Goal: Transaction & Acquisition: Book appointment/travel/reservation

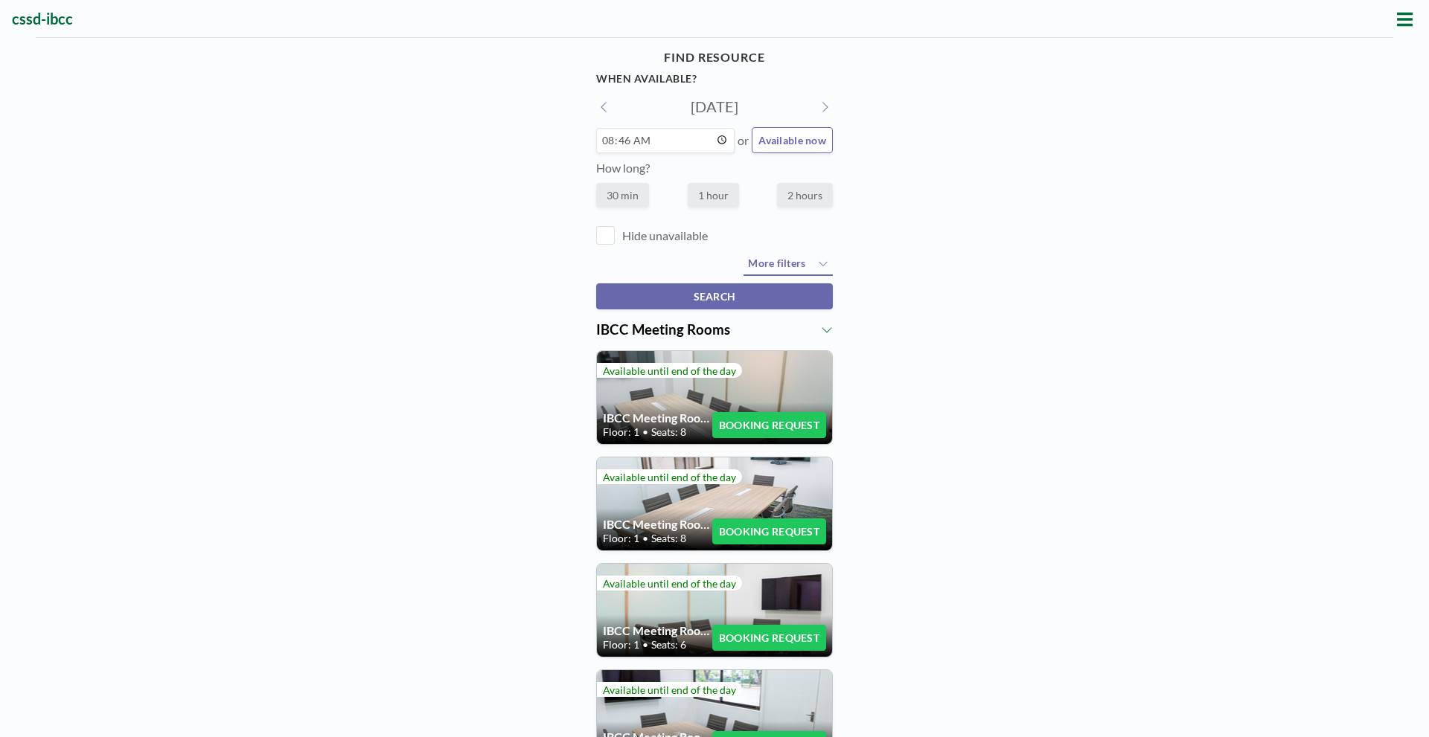
click at [697, 141] on input "08:46" at bounding box center [665, 140] width 138 height 25
click at [798, 143] on span "Available now" at bounding box center [792, 140] width 68 height 13
click at [718, 137] on input "08:52" at bounding box center [665, 140] width 138 height 25
type input "14:00"
click at [895, 333] on div "FIND RESOURCE When available? [DATE] 14:00 or Available now How long? 30 min 1 …" at bounding box center [714, 516] width 1429 height 957
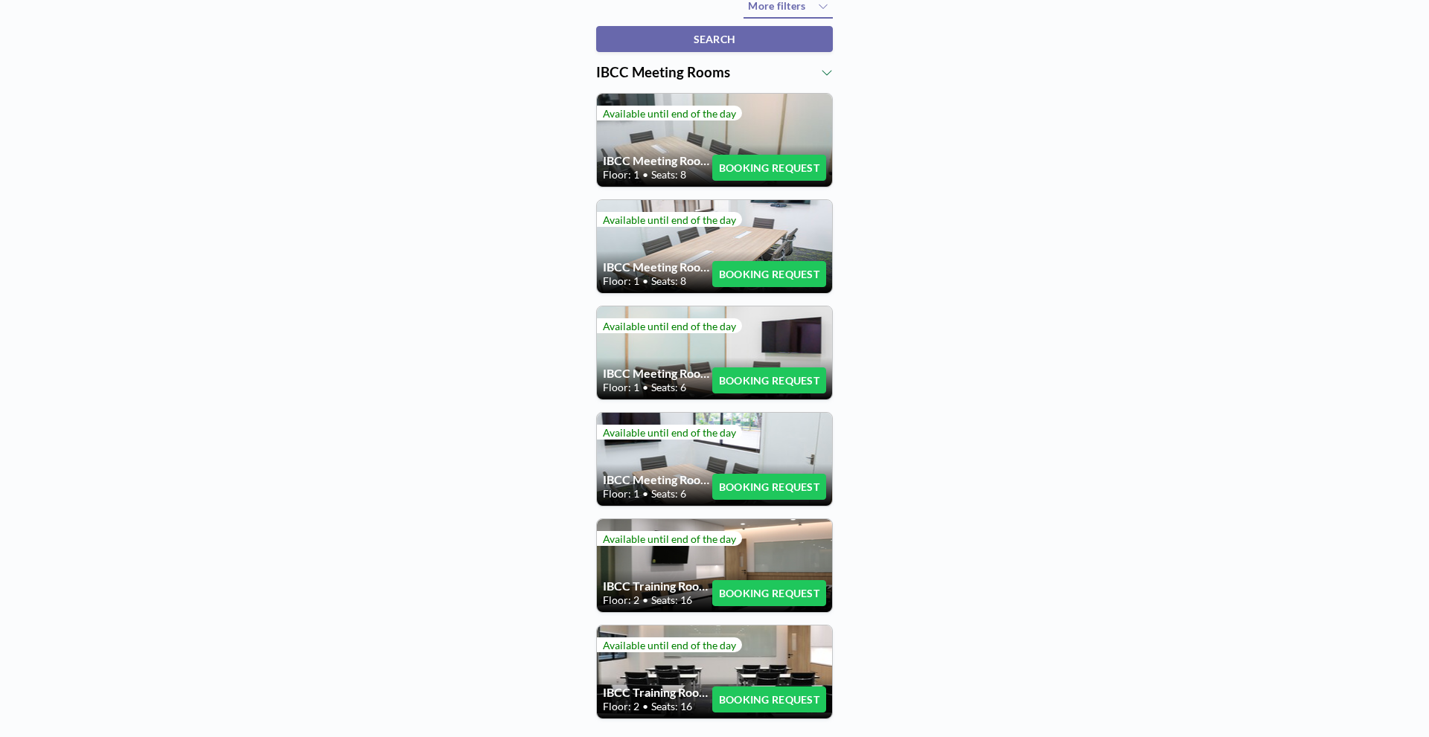
scroll to position [109, 0]
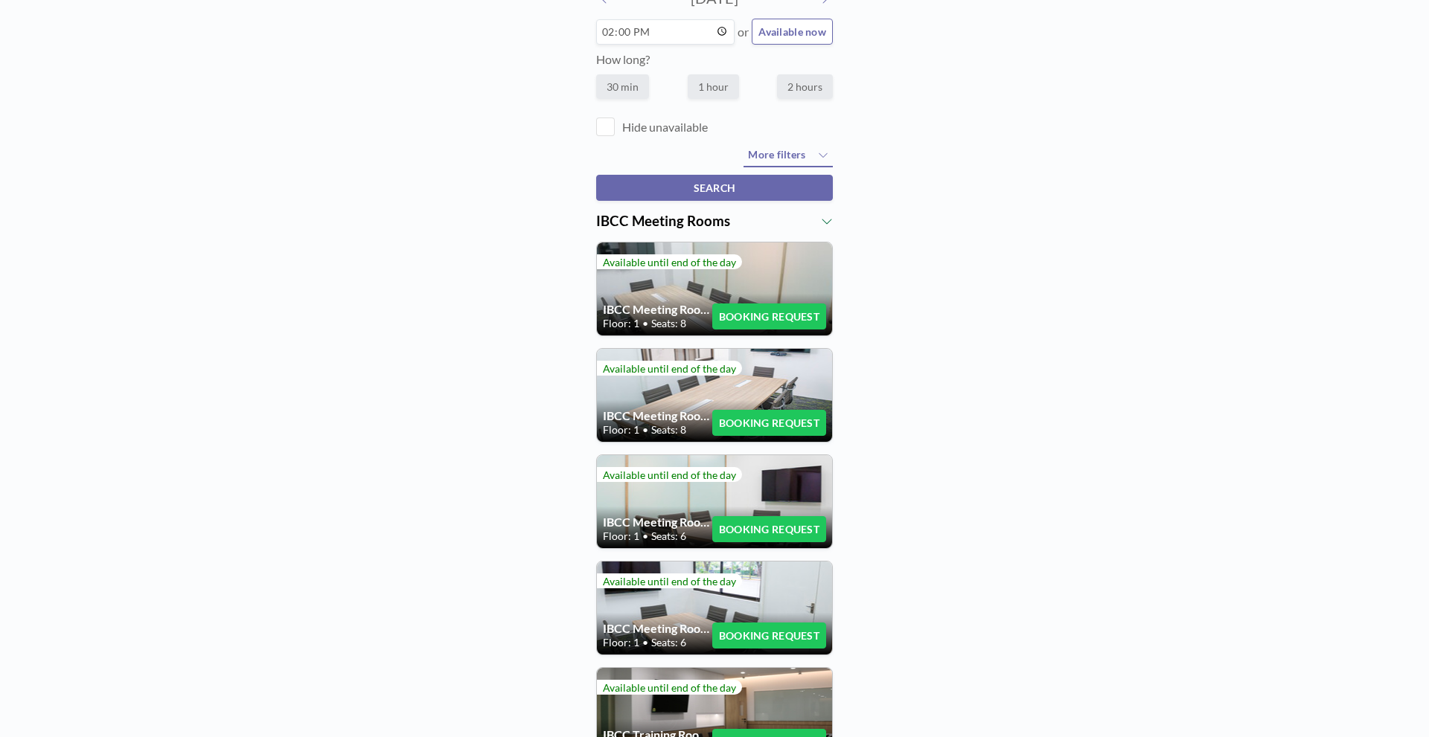
click at [763, 320] on button "BOOKING REQUEST" at bounding box center [769, 317] width 114 height 26
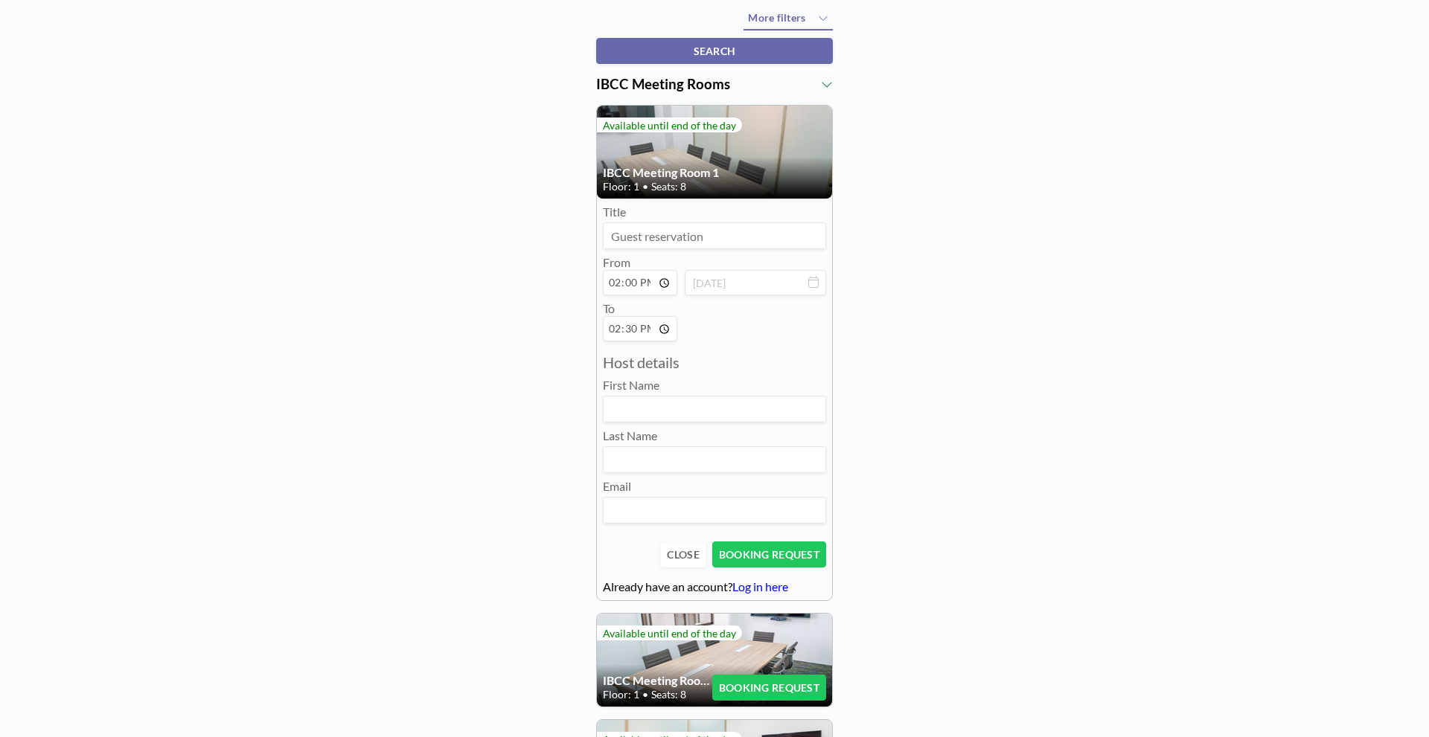
scroll to position [257, 0]
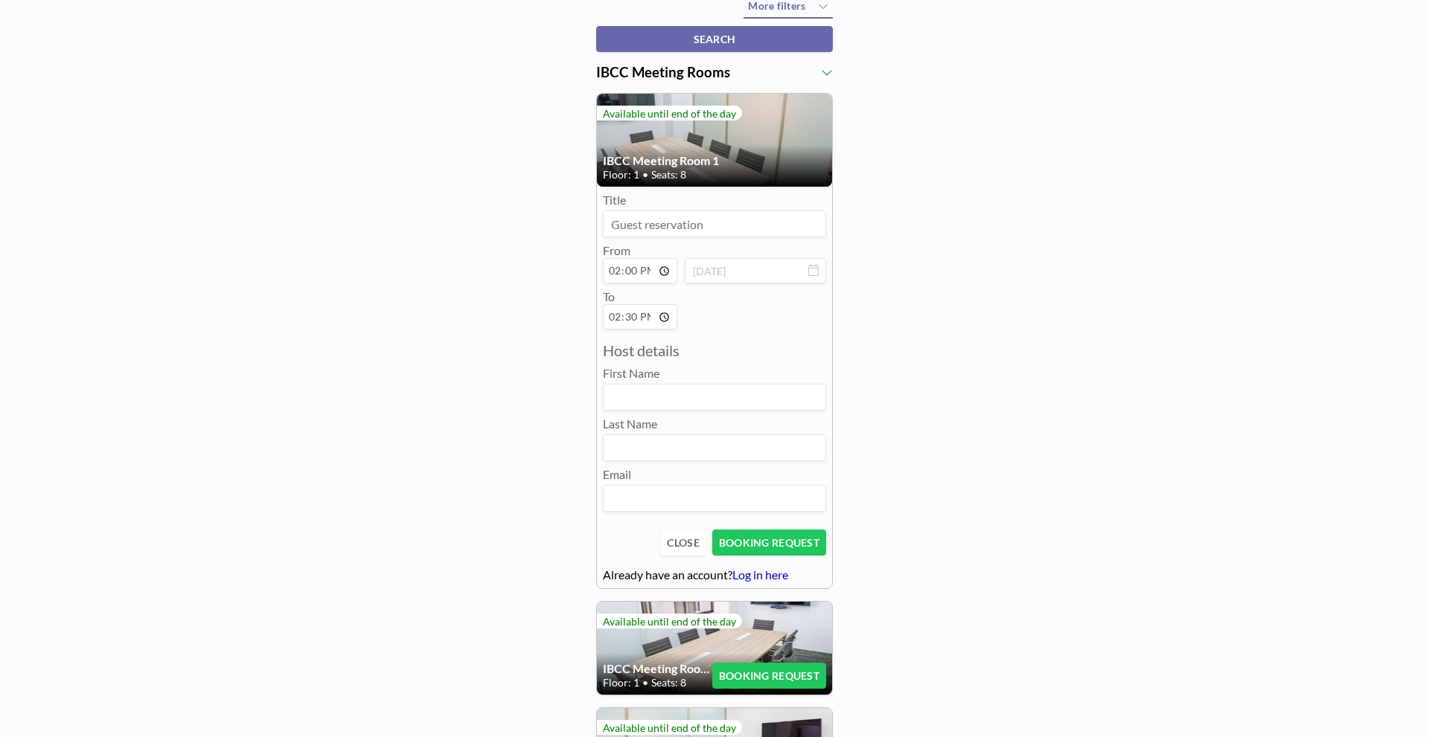
click at [720, 228] on input at bounding box center [715, 223] width 222 height 25
click at [720, 220] on input at bounding box center [715, 223] width 222 height 25
type input "QCC reservation"
click at [658, 323] on input "14:30" at bounding box center [640, 316] width 74 height 25
type input "15:30"
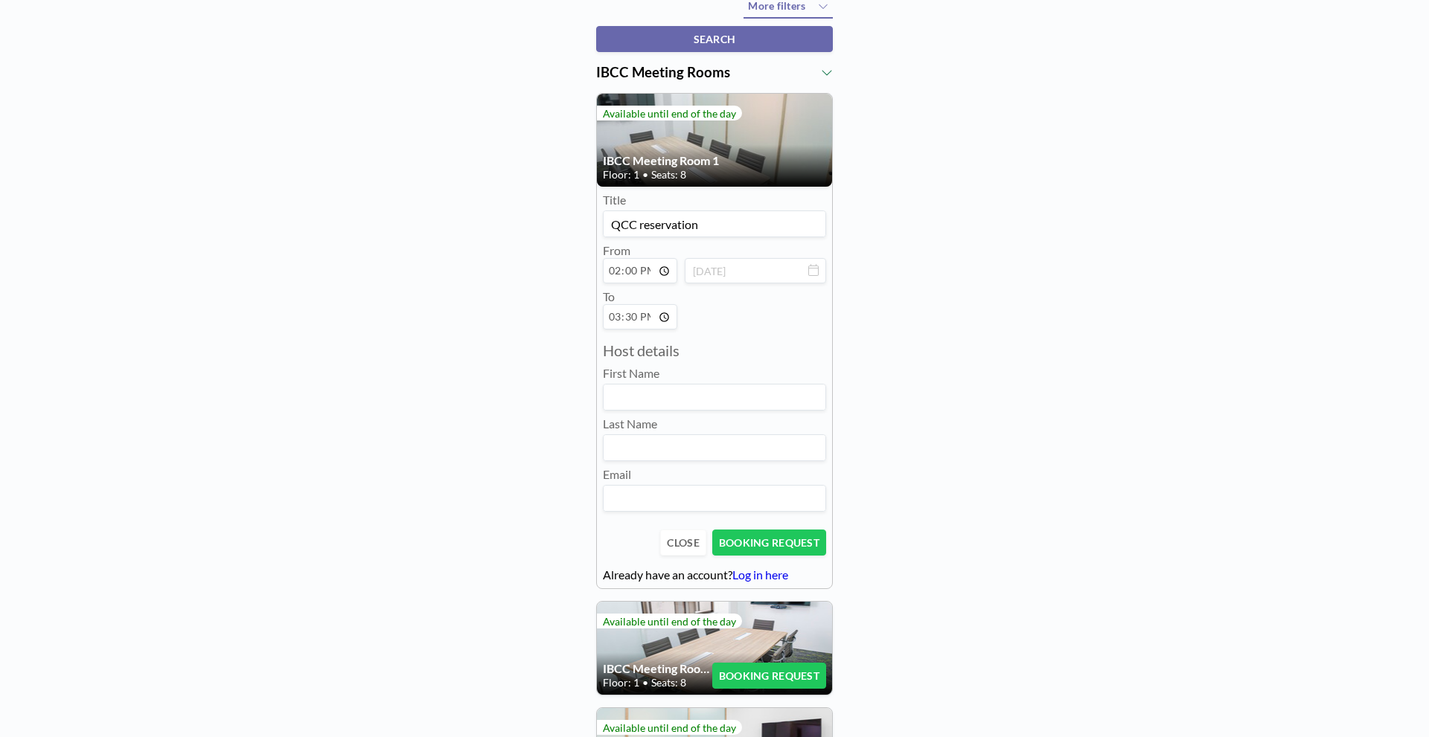
click at [742, 339] on div "Title QCC reservation From 14:00 [DATE] To 15:30 Host details First Name Last N…" at bounding box center [714, 352] width 223 height 319
click at [746, 402] on input at bounding box center [715, 397] width 222 height 25
type input "Grace"
click at [660, 440] on input at bounding box center [715, 447] width 222 height 25
type input "[PERSON_NAME]"
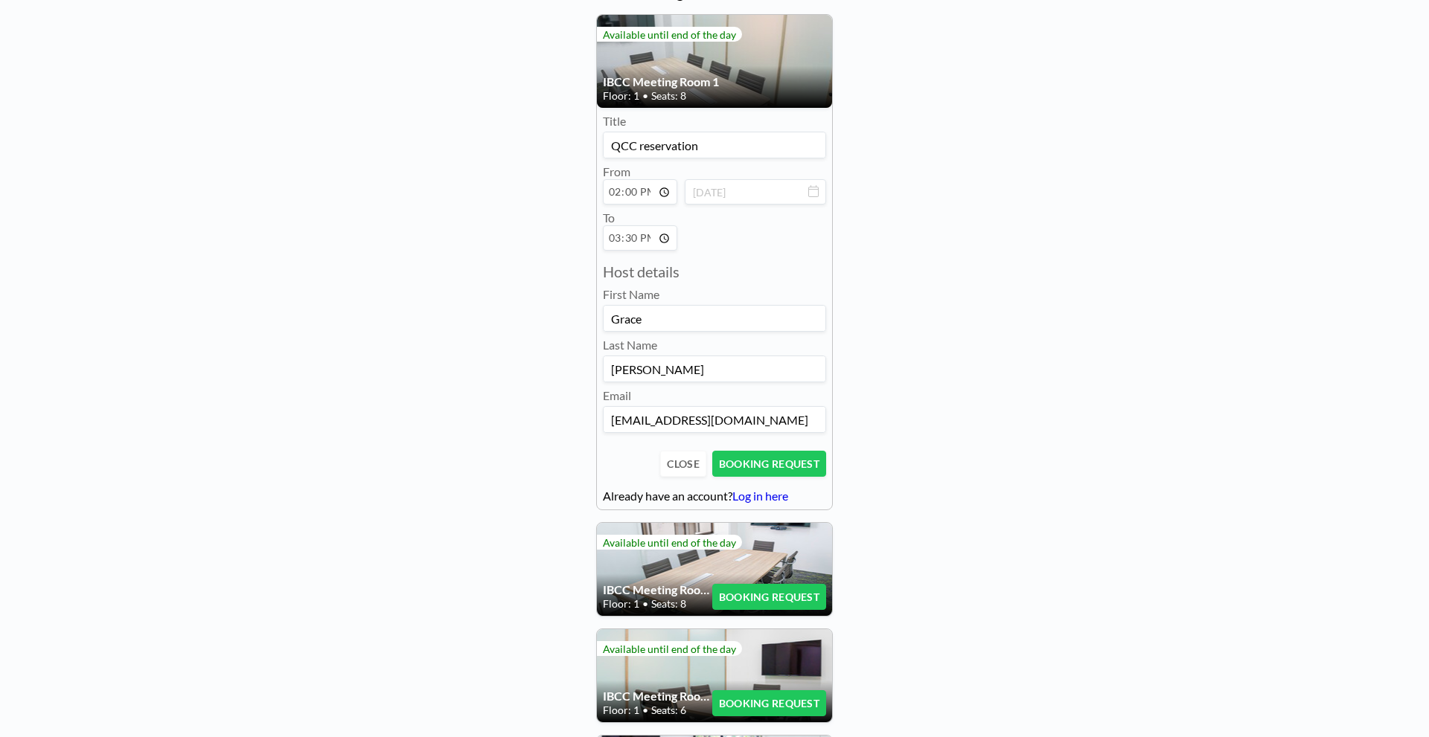
scroll to position [406, 0]
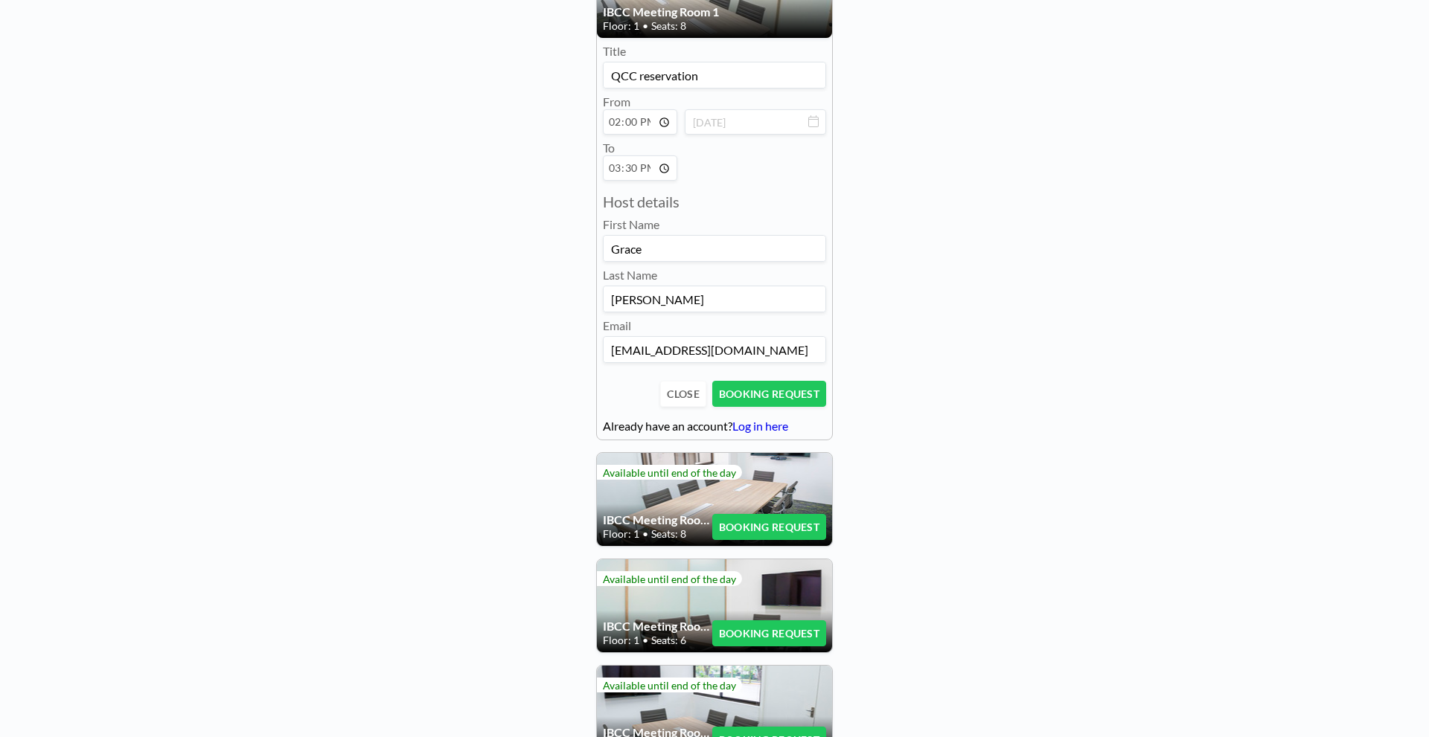
type input "[EMAIL_ADDRESS][DOMAIN_NAME]"
click at [785, 397] on button "BOOKING REQUEST" at bounding box center [769, 394] width 114 height 26
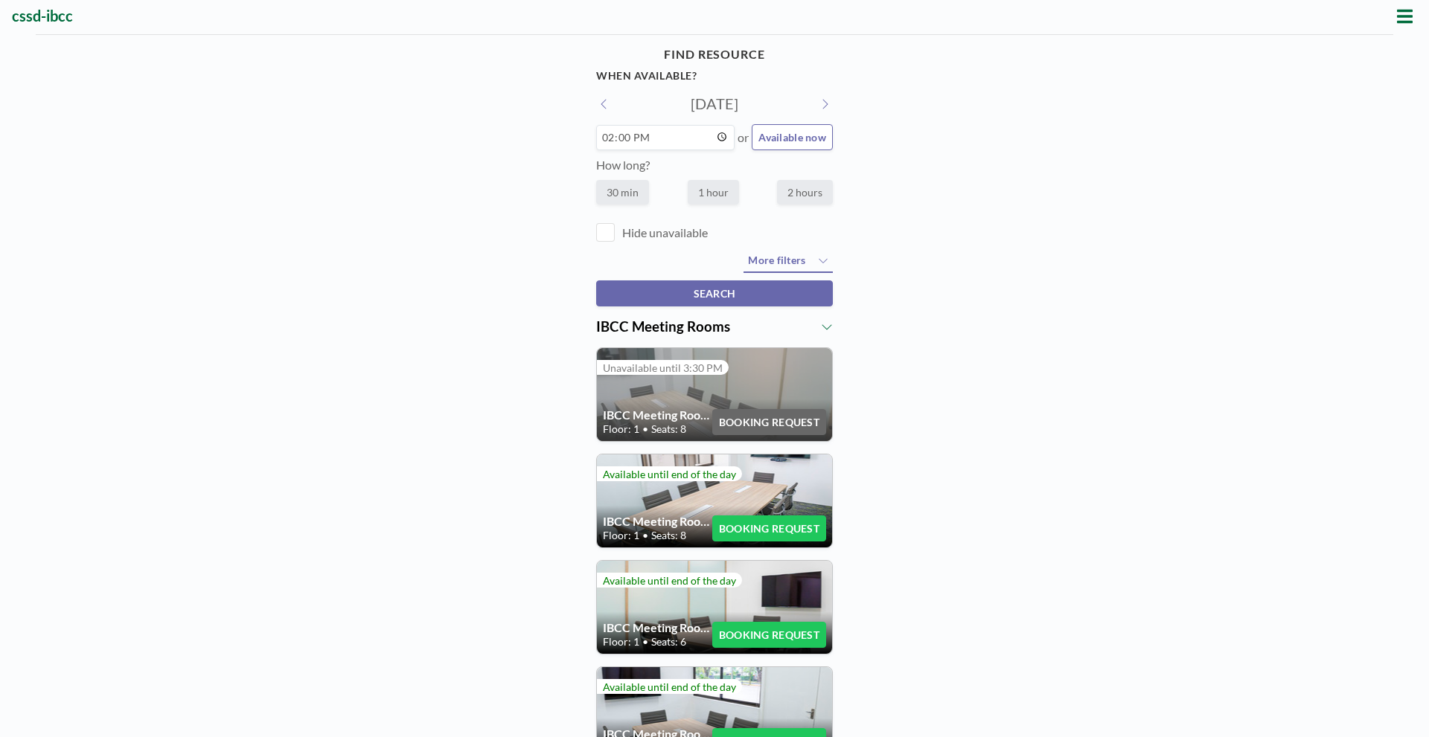
scroll to position [0, 0]
